Goal: Information Seeking & Learning: Stay updated

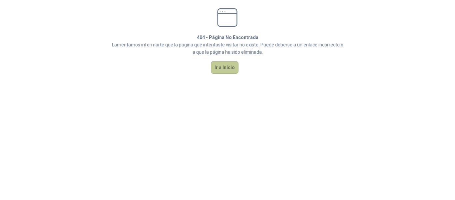
click at [235, 71] on button "Ir a Inicio" at bounding box center [225, 67] width 28 height 13
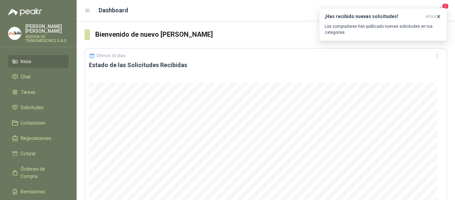
drag, startPoint x: 386, startPoint y: 22, endPoint x: 281, endPoint y: 23, distance: 105.7
click at [386, 22] on div "¡Has recibido nuevas solicitudes! ahora Los compradores han publicado nuevas so…" at bounding box center [383, 25] width 117 height 22
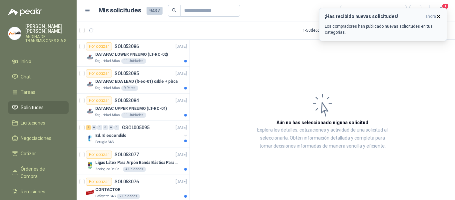
click at [370, 32] on p "Los compradores han publicado nuevas solicitudes en tus categorías." at bounding box center [383, 29] width 117 height 12
